Goal: Task Accomplishment & Management: Use online tool/utility

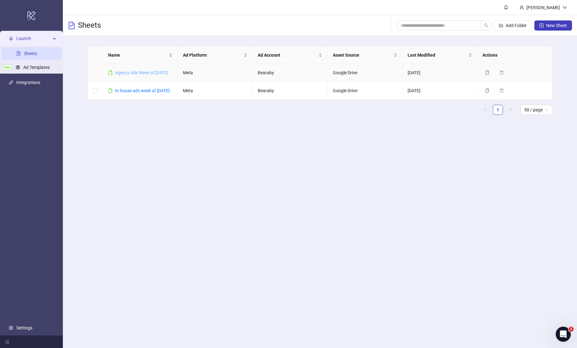
click at [138, 70] on div "Agency Ads Week of [DATE]" at bounding box center [141, 72] width 53 height 7
click at [142, 72] on link "Agency Ads Week of [DATE]" at bounding box center [141, 72] width 53 height 5
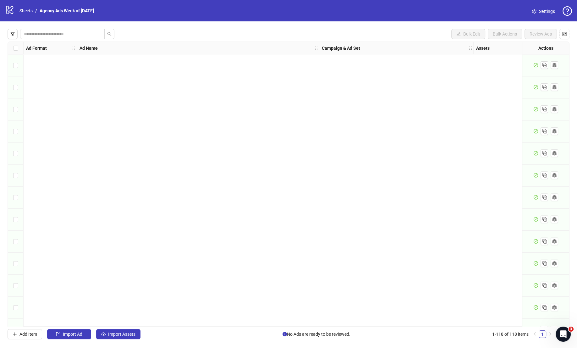
scroll to position [2325, 0]
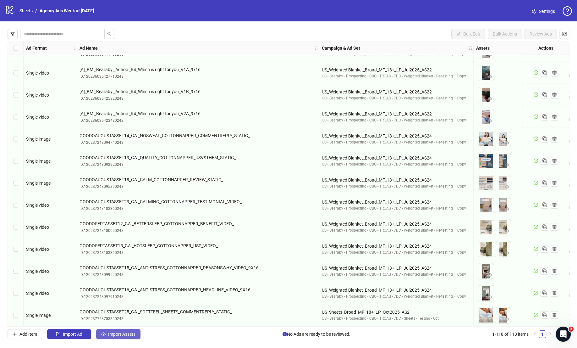
click at [122, 336] on span "Import Assets" at bounding box center [121, 333] width 27 height 5
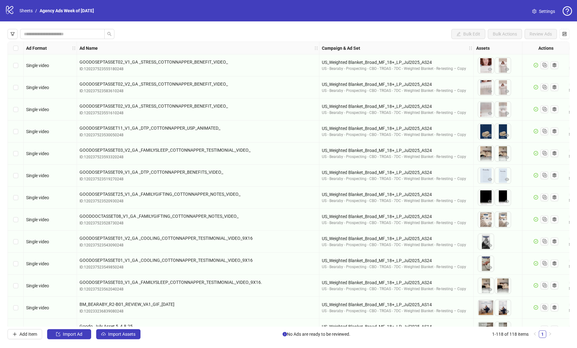
click at [134, 333] on span "Import Assets" at bounding box center [121, 333] width 27 height 5
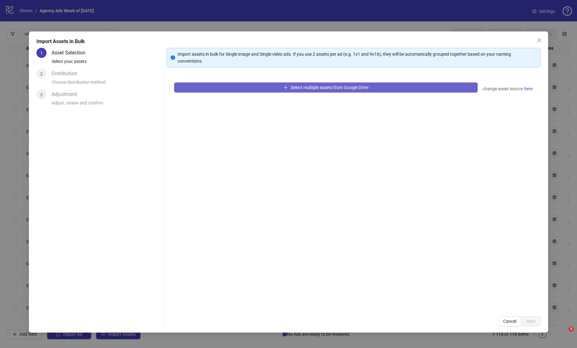
click at [326, 83] on button "Select multiple assets from Google Drive" at bounding box center [326, 87] width 304 height 10
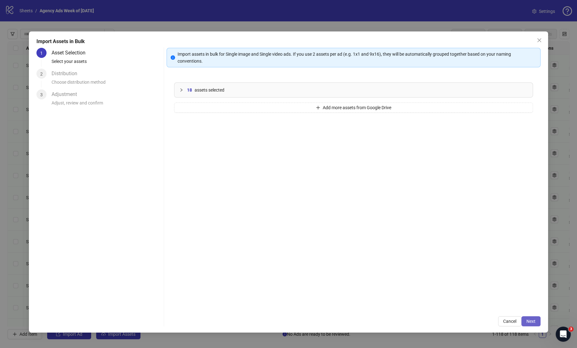
click at [529, 320] on span "Next" at bounding box center [531, 320] width 9 height 5
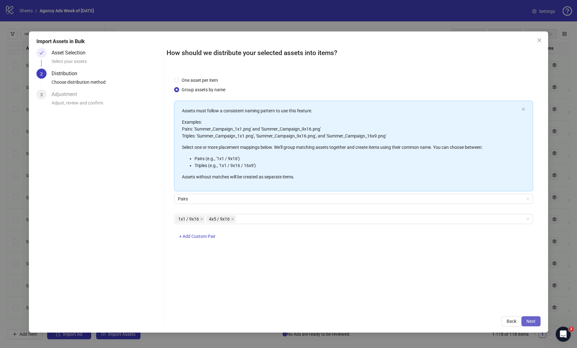
click at [538, 318] on button "Next" at bounding box center [530, 321] width 19 height 10
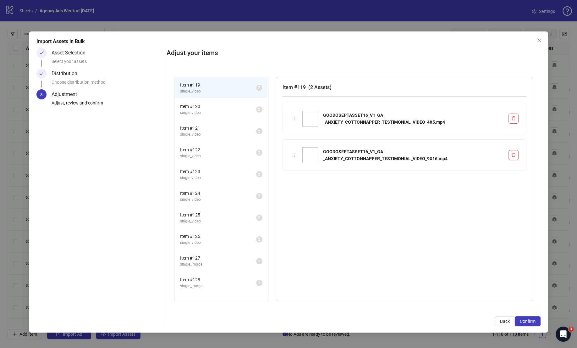
click at [220, 106] on span "Item # 120" at bounding box center [218, 106] width 76 height 7
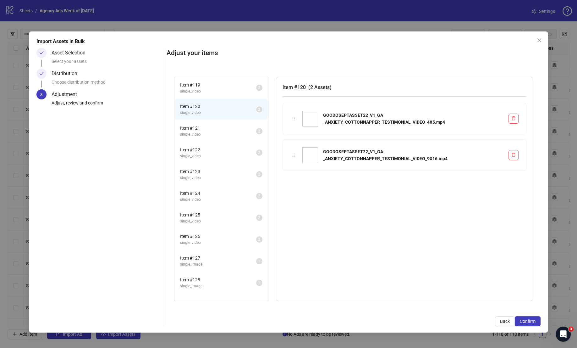
click at [219, 125] on span "Item # 121" at bounding box center [218, 127] width 76 height 7
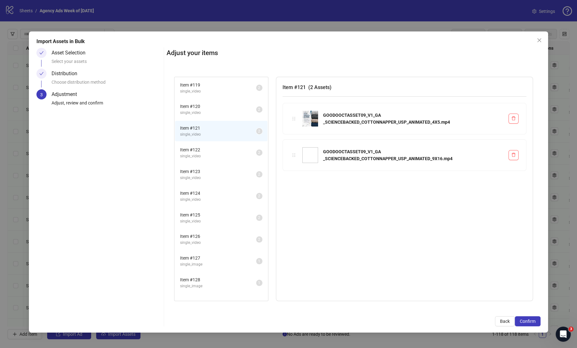
click at [229, 157] on span "single_video" at bounding box center [218, 156] width 76 height 6
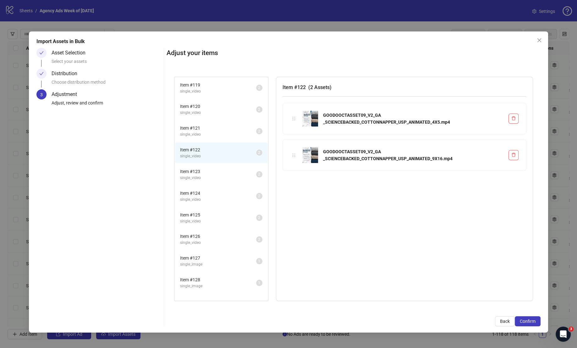
click at [229, 171] on span "Item # 123" at bounding box center [218, 171] width 76 height 7
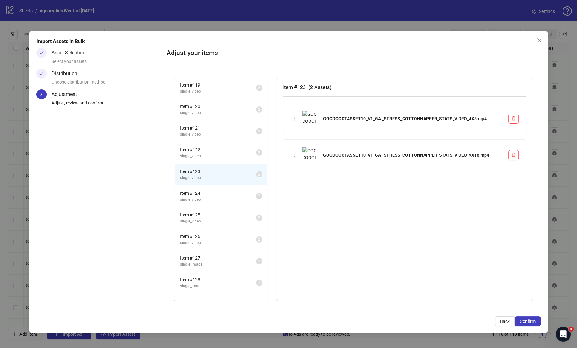
click at [229, 191] on span "Item # 124" at bounding box center [218, 193] width 76 height 7
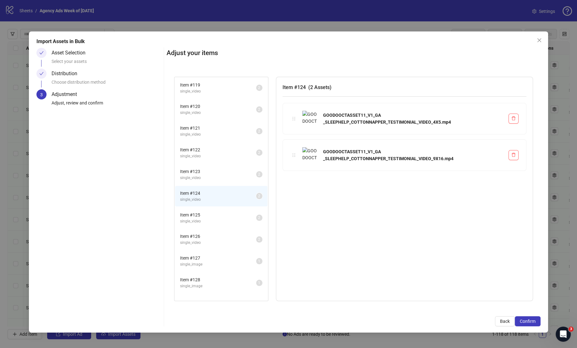
click at [223, 213] on span "Item # 125" at bounding box center [218, 214] width 76 height 7
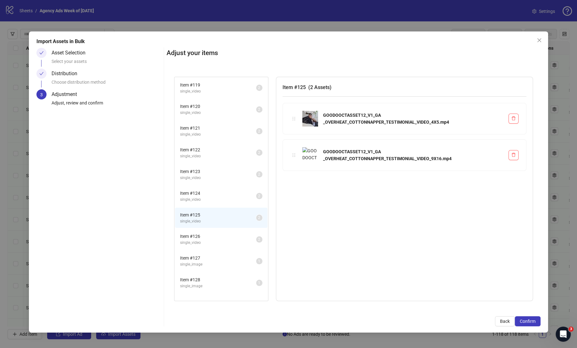
click at [218, 233] on span "Item # 126" at bounding box center [218, 236] width 76 height 7
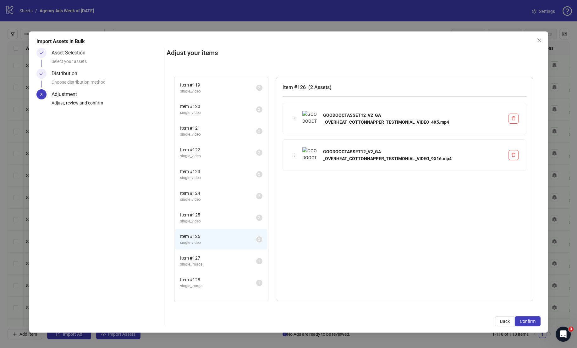
click at [225, 256] on span "Item # 127" at bounding box center [218, 257] width 76 height 7
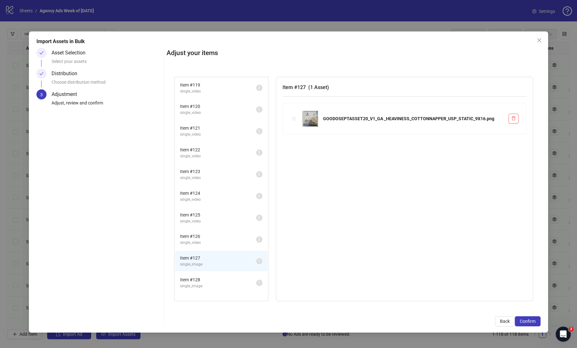
click at [223, 276] on span "Item # 128" at bounding box center [218, 279] width 76 height 7
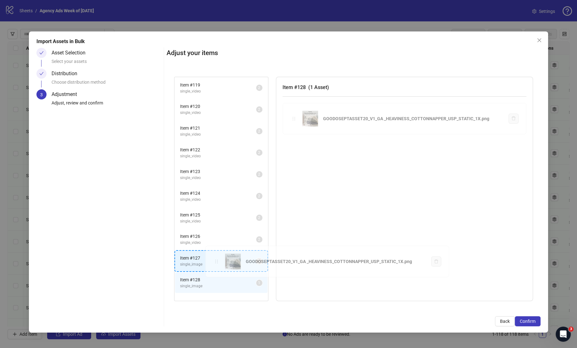
drag, startPoint x: 293, startPoint y: 118, endPoint x: 215, endPoint y: 260, distance: 161.8
click at [215, 260] on div "Item # 119 single_video 2 Item # 120 single_video 2 Item # 121 single_video 2 I…" at bounding box center [354, 189] width 374 height 240
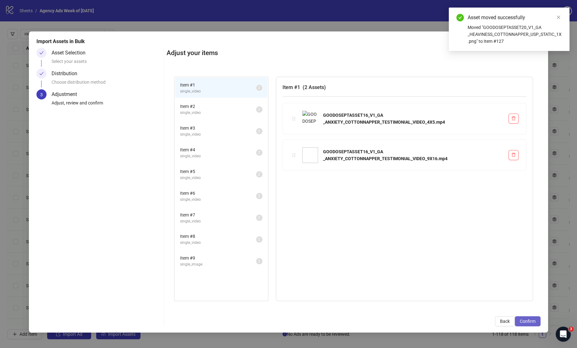
click at [527, 319] on span "Confirm" at bounding box center [528, 320] width 16 height 5
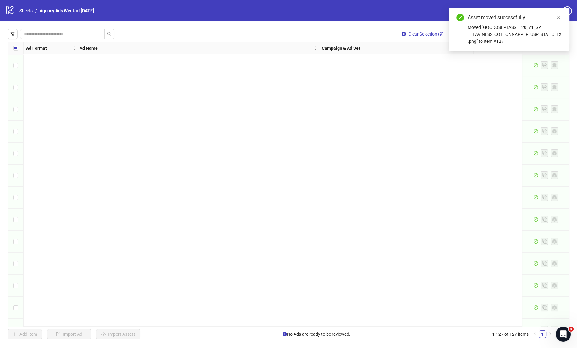
scroll to position [2523, 0]
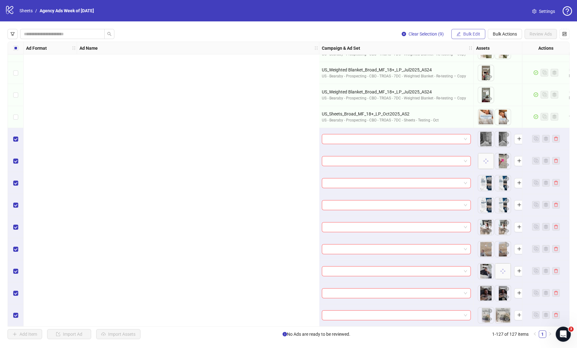
click at [470, 33] on span "Bulk Edit" at bounding box center [471, 33] width 17 height 5
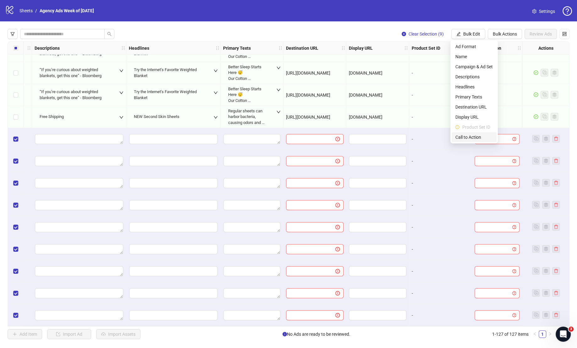
click at [469, 140] on span "Call to Action" at bounding box center [473, 137] width 37 height 7
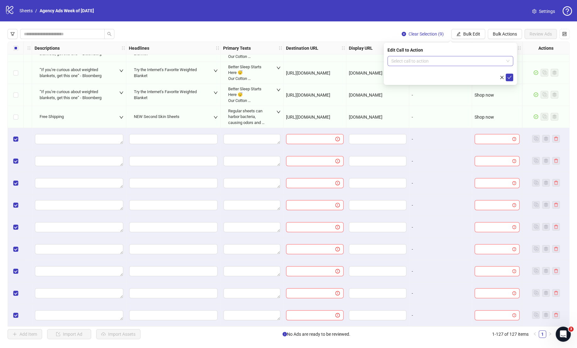
click at [452, 60] on input "search" at bounding box center [447, 60] width 113 height 9
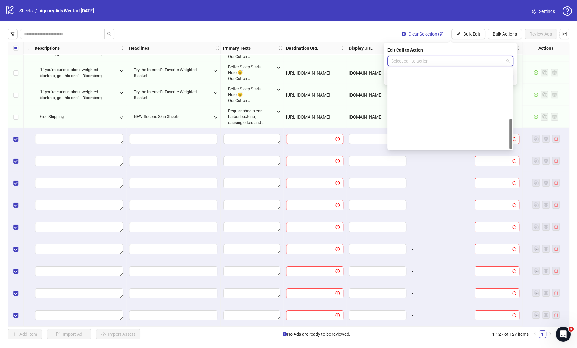
scroll to position [131, 0]
click at [431, 93] on div "Shop now" at bounding box center [451, 93] width 116 height 7
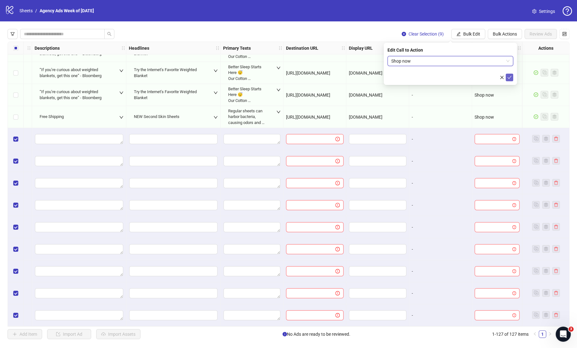
click at [507, 76] on button "submit" at bounding box center [510, 78] width 8 height 8
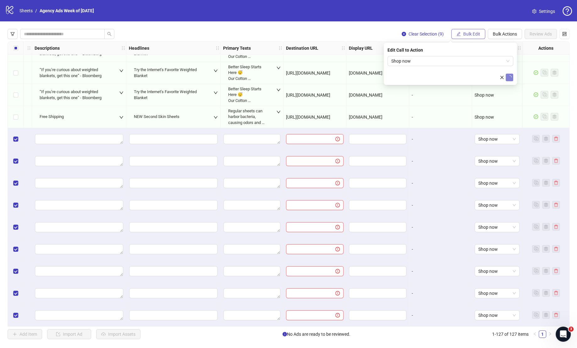
click at [474, 35] on span "Bulk Edit" at bounding box center [471, 33] width 17 height 5
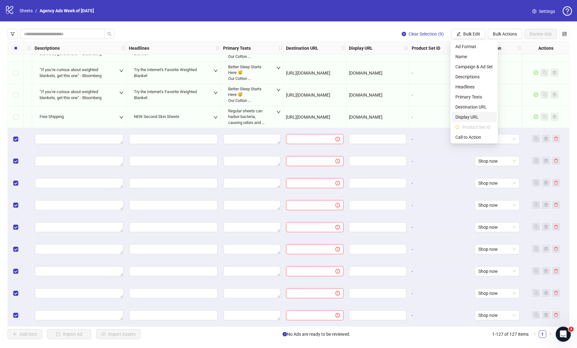
click at [469, 114] on span "Display URL" at bounding box center [473, 116] width 37 height 7
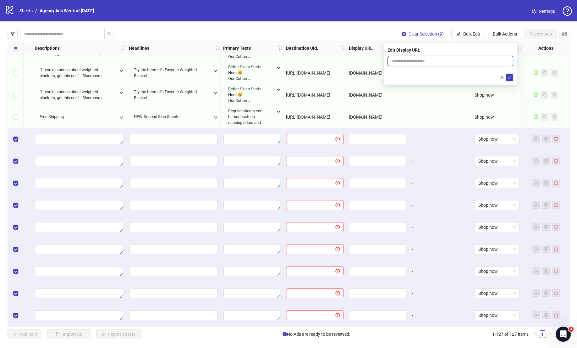
click at [424, 60] on input "text" at bounding box center [451, 61] width 126 height 10
click at [424, 59] on input "text" at bounding box center [451, 61] width 126 height 10
type input "**********"
click at [511, 75] on span "submit" at bounding box center [509, 77] width 4 height 5
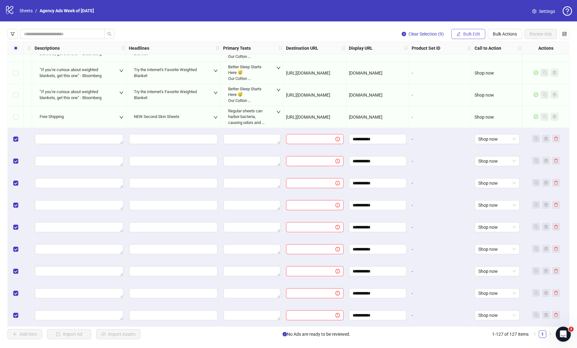
click at [477, 35] on span "Bulk Edit" at bounding box center [471, 33] width 17 height 5
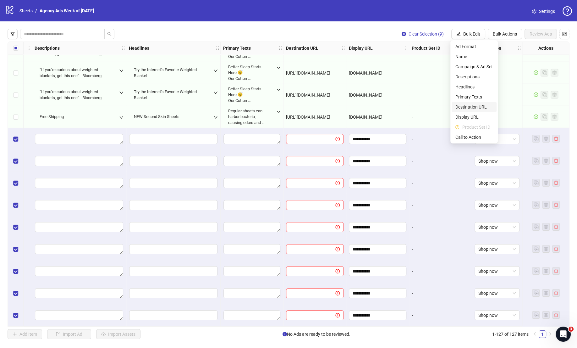
click at [464, 107] on span "Destination URL" at bounding box center [473, 106] width 37 height 7
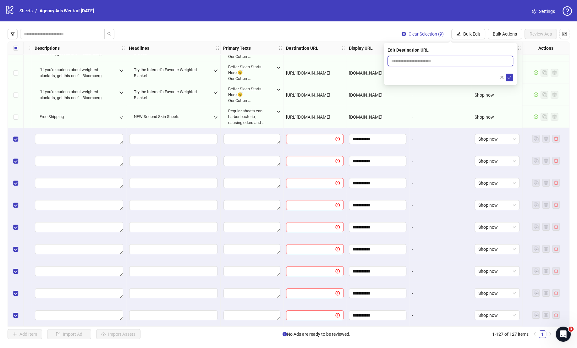
click at [460, 63] on input "text" at bounding box center [447, 61] width 113 height 7
type input "**********"
click at [509, 77] on icon "check" at bounding box center [509, 77] width 4 height 4
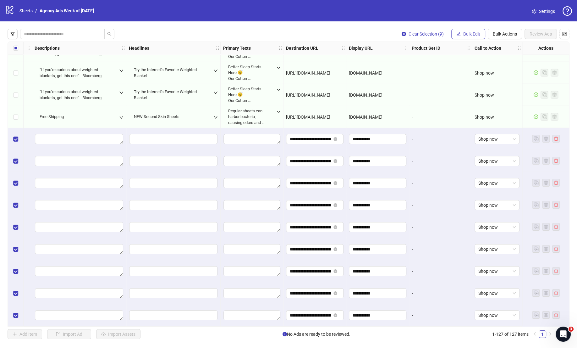
click at [475, 35] on span "Bulk Edit" at bounding box center [471, 33] width 17 height 5
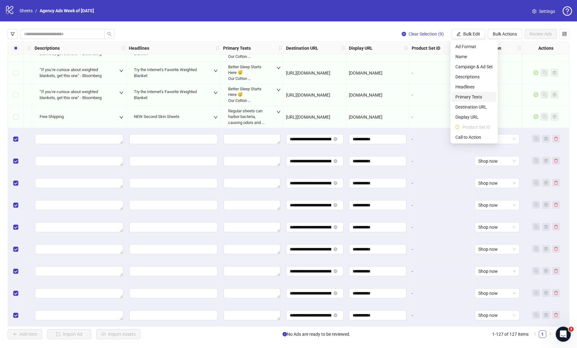
click at [474, 98] on span "Primary Texts" at bounding box center [473, 96] width 37 height 7
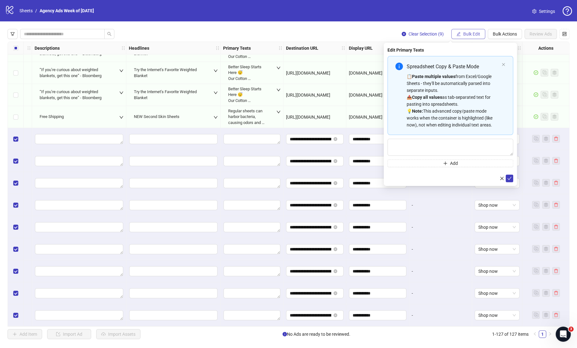
click at [473, 33] on span "Bulk Edit" at bounding box center [471, 33] width 17 height 5
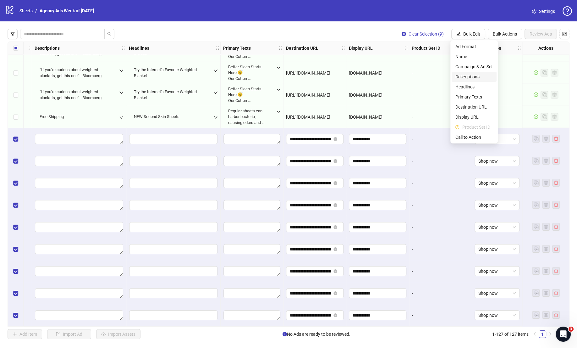
click at [474, 78] on span "Descriptions" at bounding box center [473, 76] width 37 height 7
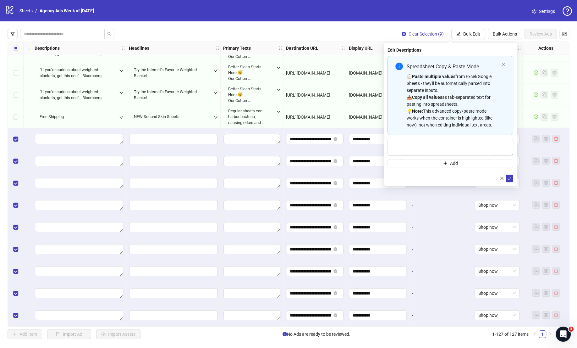
click at [457, 139] on div "Spreadsheet Copy & Paste Mode 📋 Paste multiple values from Excel/Google Sheets …" at bounding box center [451, 111] width 126 height 111
click at [462, 139] on textarea "Multi-text input container - paste or copy values" at bounding box center [451, 147] width 126 height 17
paste textarea "**********"
type textarea "**********"
click at [507, 178] on button "submit" at bounding box center [510, 178] width 8 height 8
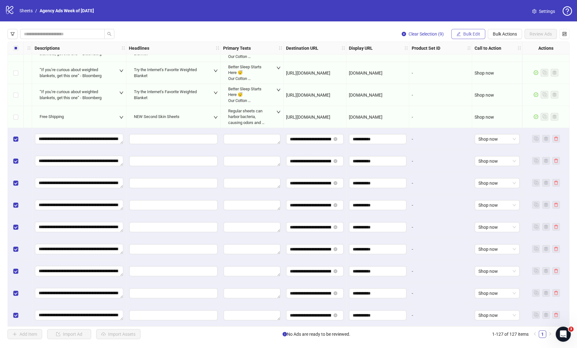
click at [465, 36] on span "Bulk Edit" at bounding box center [471, 33] width 17 height 5
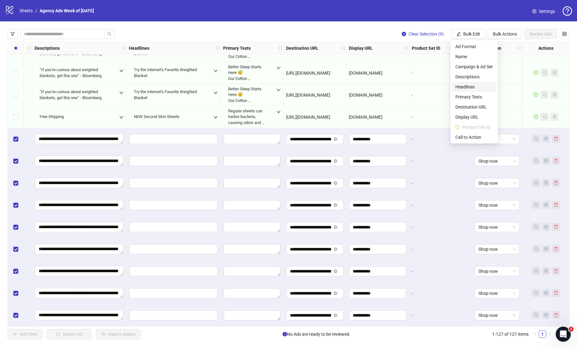
click at [476, 89] on span "Headlines" at bounding box center [473, 86] width 37 height 7
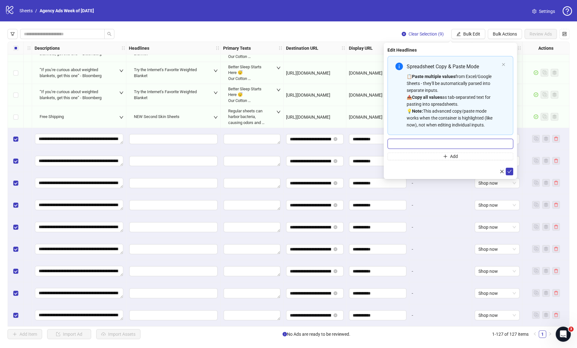
click at [467, 145] on input "Multi-input container - paste or copy values" at bounding box center [451, 144] width 126 height 10
paste input "**********"
type input "**********"
click at [510, 171] on icon "check" at bounding box center [509, 171] width 4 height 4
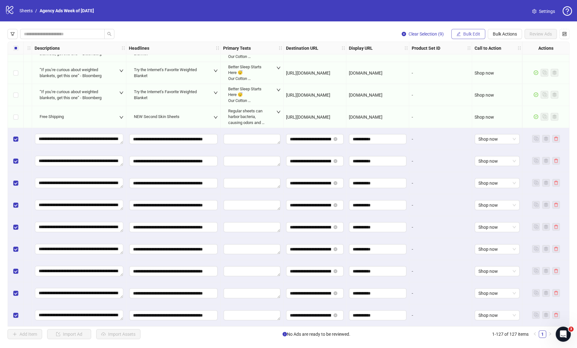
click at [466, 33] on span "Bulk Edit" at bounding box center [471, 33] width 17 height 5
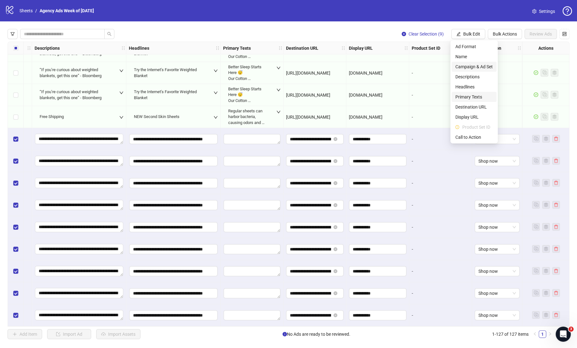
click at [470, 97] on span "Primary Texts" at bounding box center [473, 96] width 37 height 7
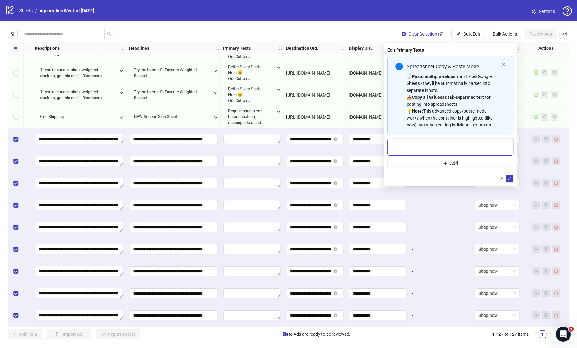
click at [452, 149] on textarea "Multi-text input container - paste or copy values" at bounding box center [451, 147] width 126 height 17
paste textarea "**********"
click at [394, 144] on textarea "**********" at bounding box center [451, 147] width 126 height 17
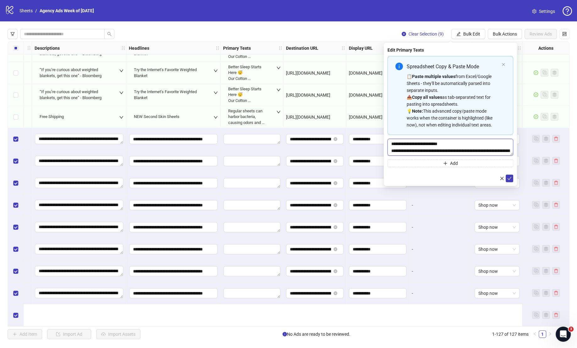
scroll to position [2460, 517]
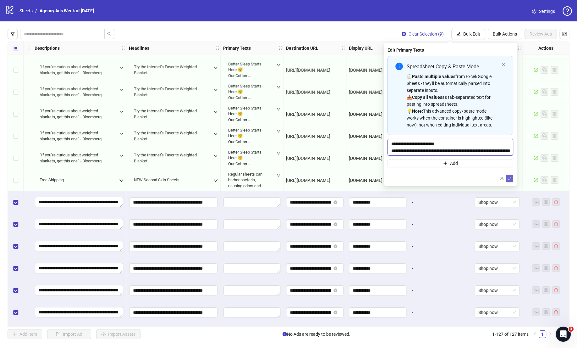
type textarea "**********"
click at [510, 179] on icon "check" at bounding box center [510, 178] width 4 height 3
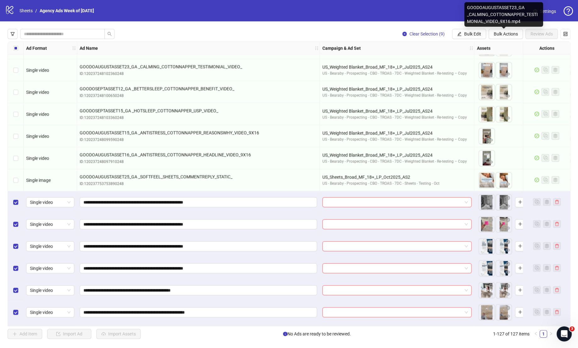
scroll to position [2491, 0]
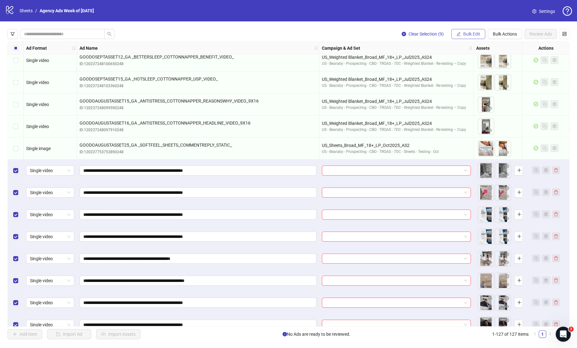
click at [467, 33] on span "Bulk Edit" at bounding box center [471, 33] width 17 height 5
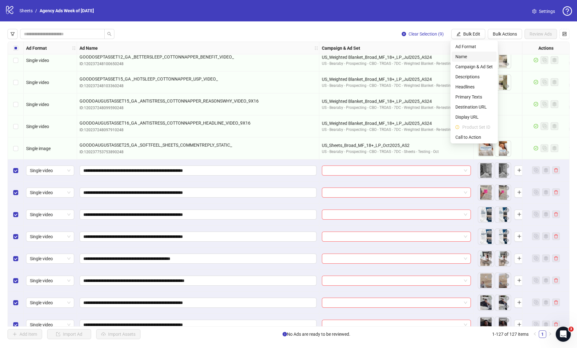
click at [469, 54] on span "Name" at bounding box center [473, 56] width 37 height 7
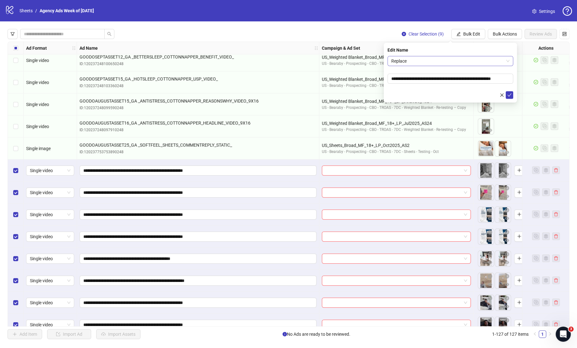
click at [445, 60] on span "Replace" at bounding box center [450, 60] width 118 height 9
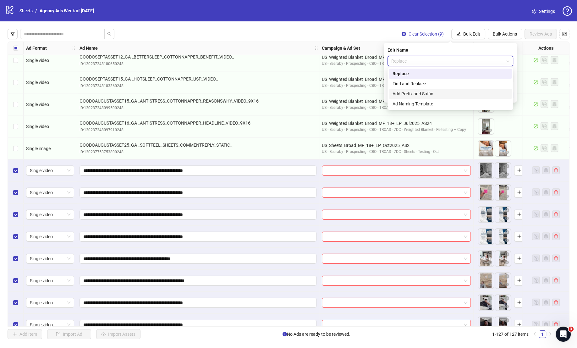
click at [434, 94] on div "Add Prefix and Suffix" at bounding box center [451, 93] width 116 height 7
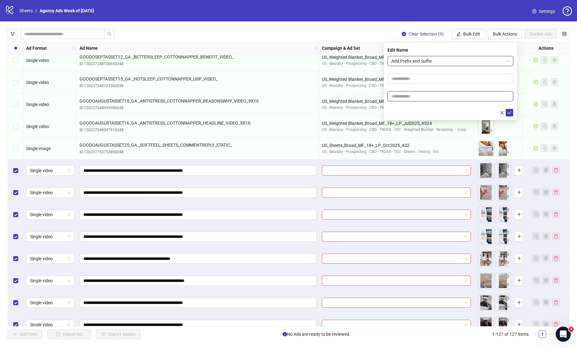
click at [420, 97] on input "text" at bounding box center [451, 96] width 126 height 10
type input "********"
click at [510, 113] on icon "check" at bounding box center [509, 112] width 4 height 4
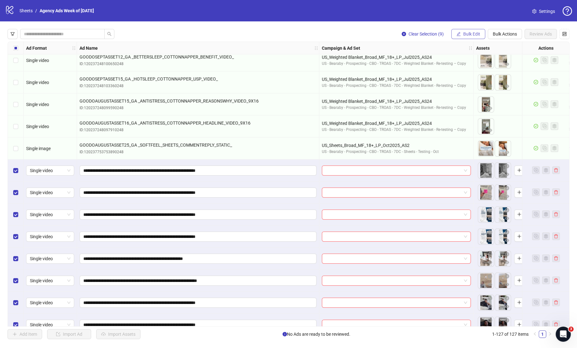
click at [458, 32] on span "button" at bounding box center [458, 33] width 4 height 5
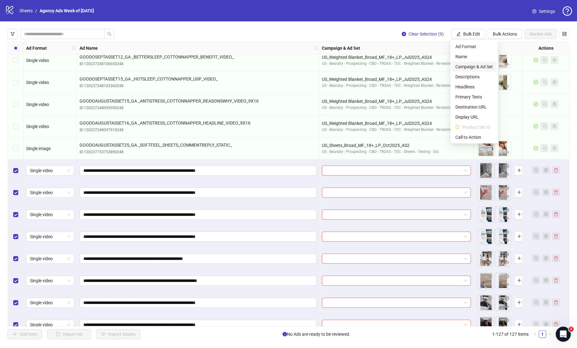
click at [474, 67] on span "Campaign & Ad Set" at bounding box center [473, 66] width 37 height 7
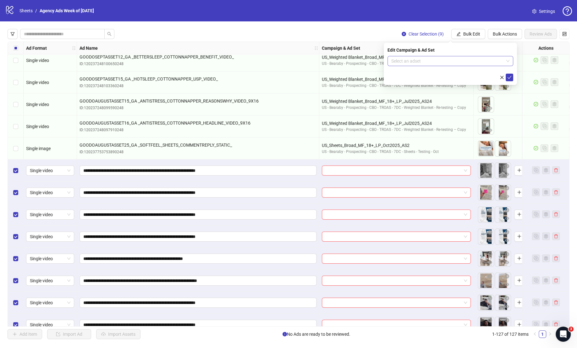
click at [442, 62] on input "search" at bounding box center [447, 60] width 113 height 9
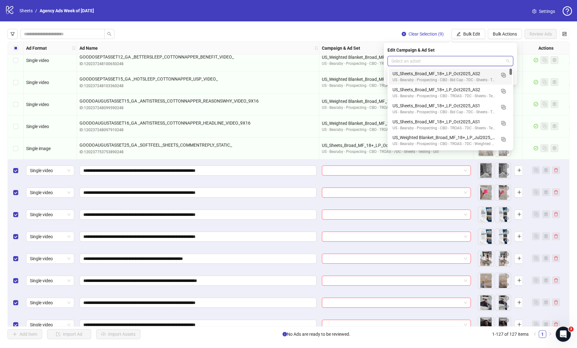
type input "*"
type input "****"
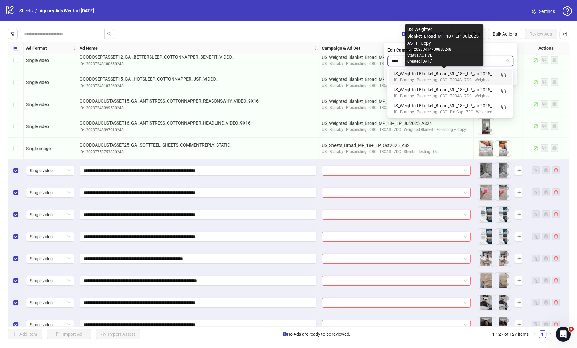
click at [488, 75] on div "US_Weighted Blanket_Broad_MF_18+_LP_Jul2025_AS11 - Copy" at bounding box center [444, 73] width 103 height 7
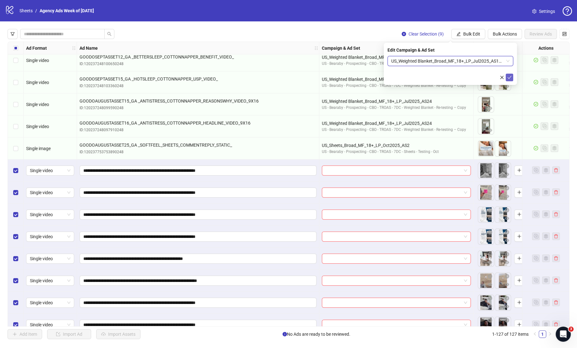
click at [510, 76] on icon "check" at bounding box center [509, 77] width 4 height 4
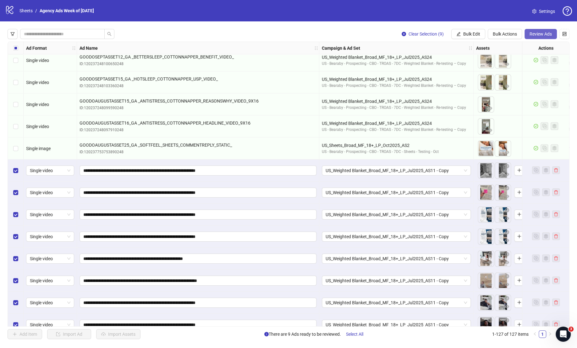
click at [544, 36] on span "Review Ads" at bounding box center [541, 33] width 22 height 5
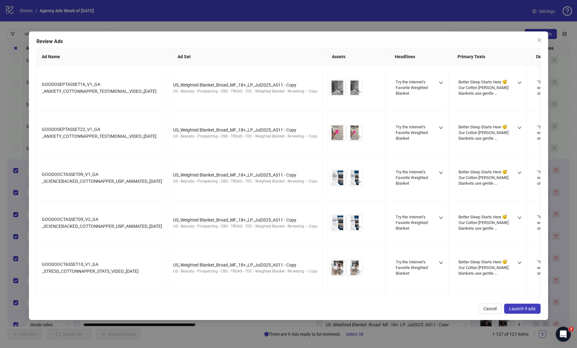
click at [518, 308] on span "Launch 9 ads" at bounding box center [522, 308] width 26 height 5
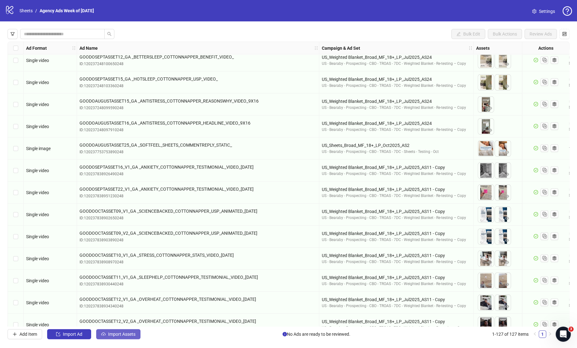
click at [132, 331] on span "Import Assets" at bounding box center [121, 333] width 27 height 5
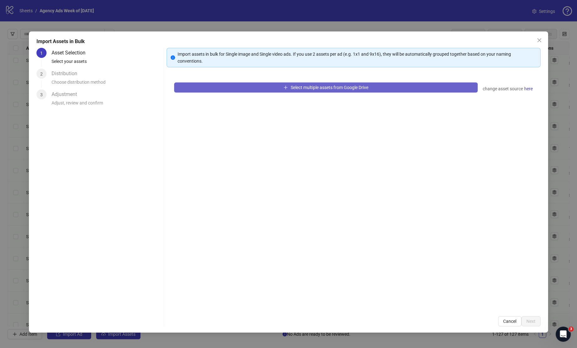
click at [313, 86] on span "Select multiple assets from Google Drive" at bounding box center [329, 87] width 78 height 5
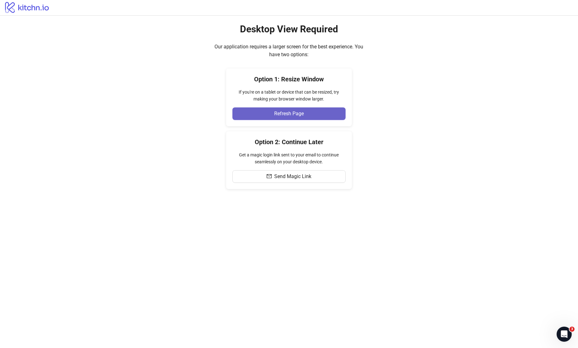
click at [291, 112] on span "Refresh Page" at bounding box center [289, 114] width 30 height 6
